Goal: Go to known website: Go to known website

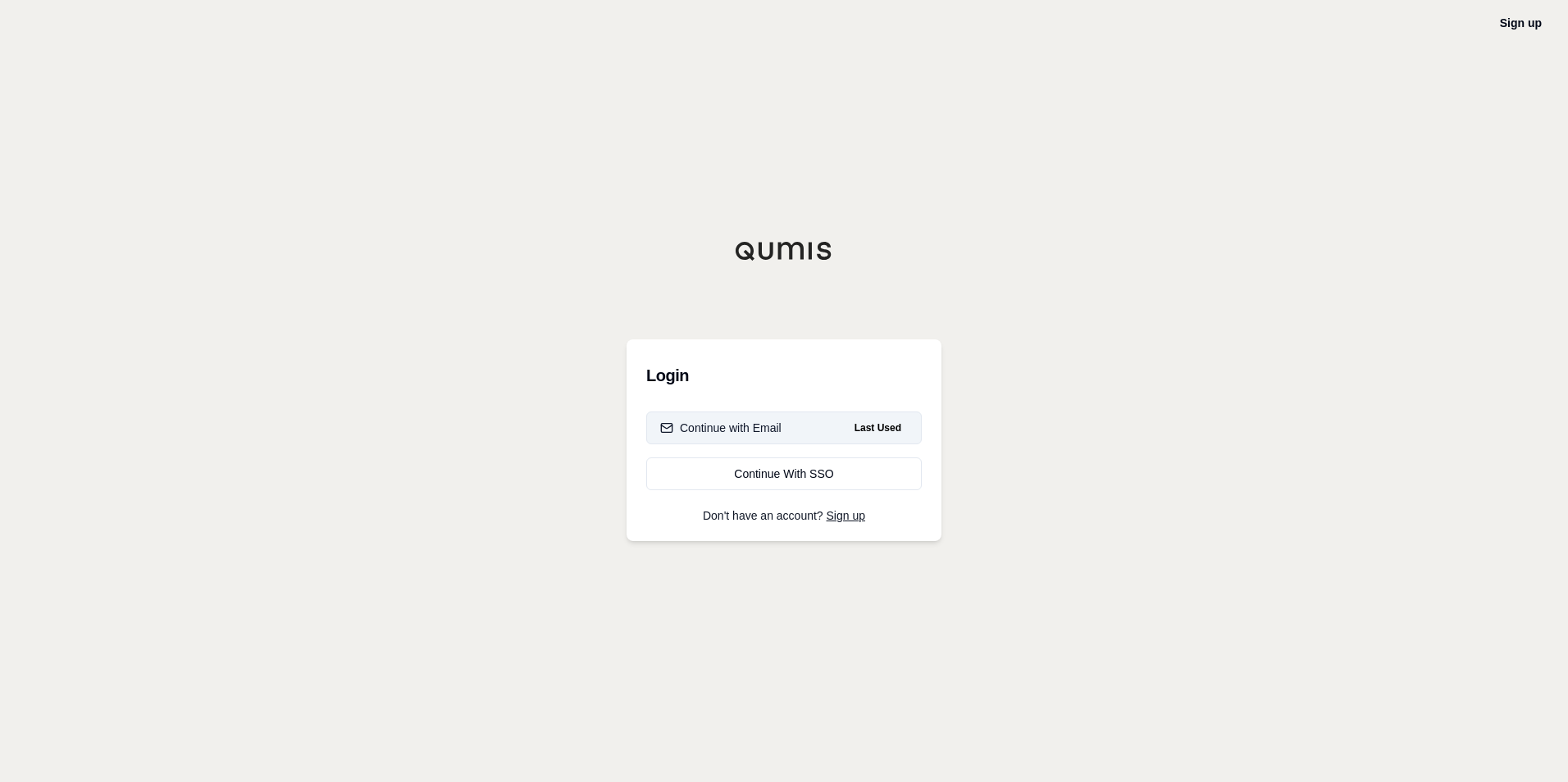
click at [773, 430] on div "Continue with Email" at bounding box center [721, 428] width 122 height 16
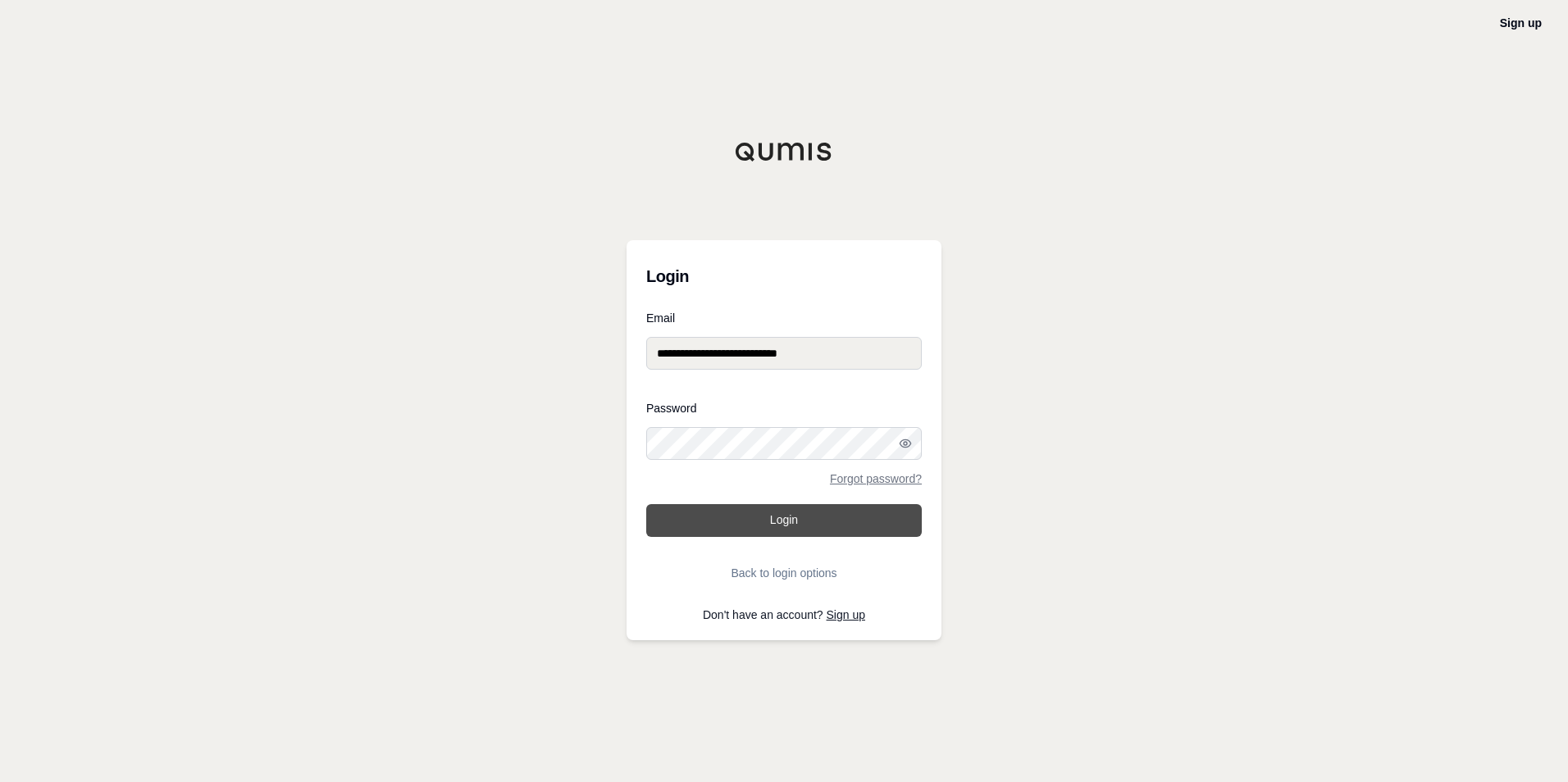
click at [790, 525] on button "Login" at bounding box center [784, 521] width 276 height 32
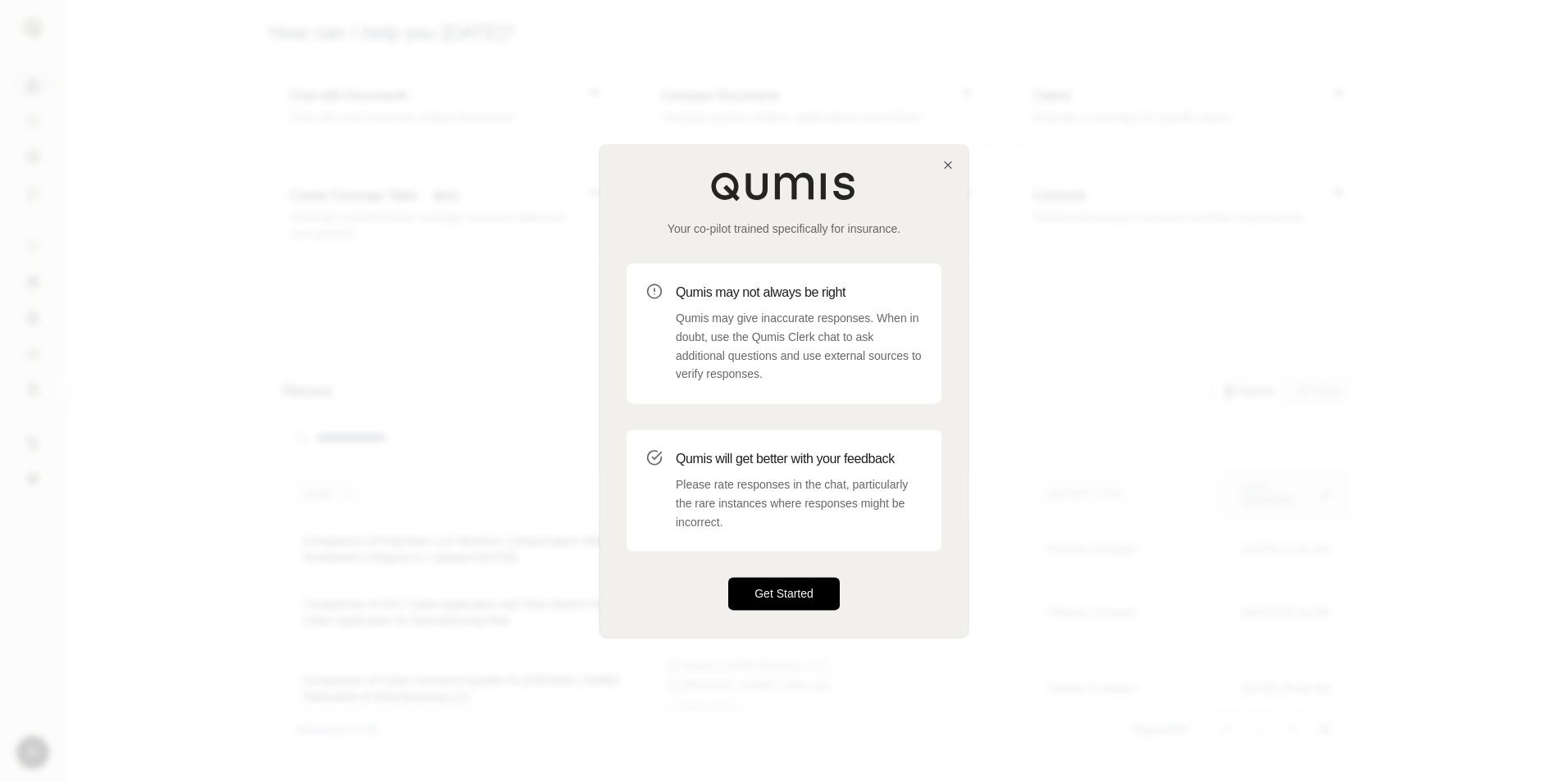
click at [811, 595] on button "Get Started" at bounding box center [784, 595] width 112 height 32
